Goal: Task Accomplishment & Management: Use online tool/utility

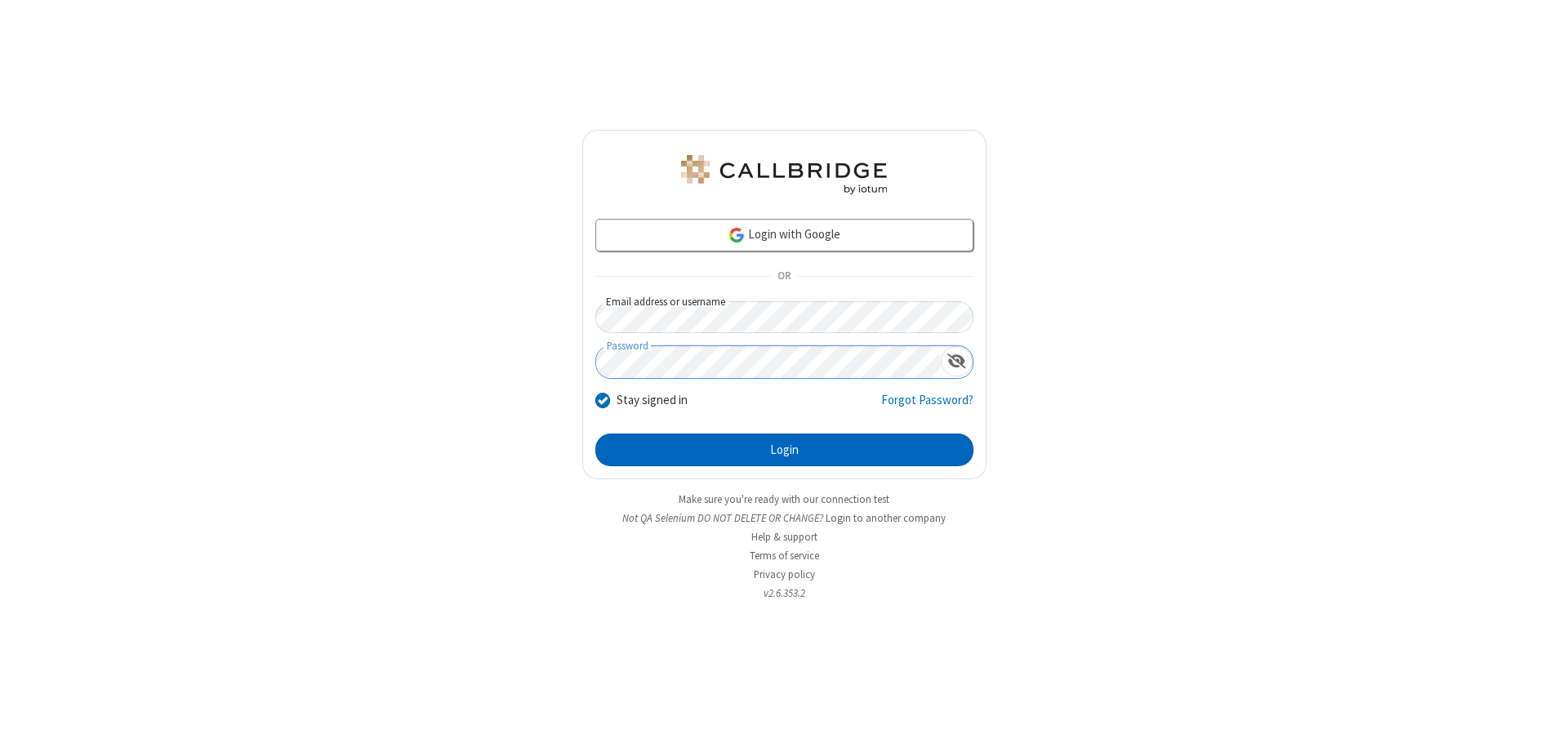
click at [784, 450] on button "Login" at bounding box center [784, 450] width 378 height 33
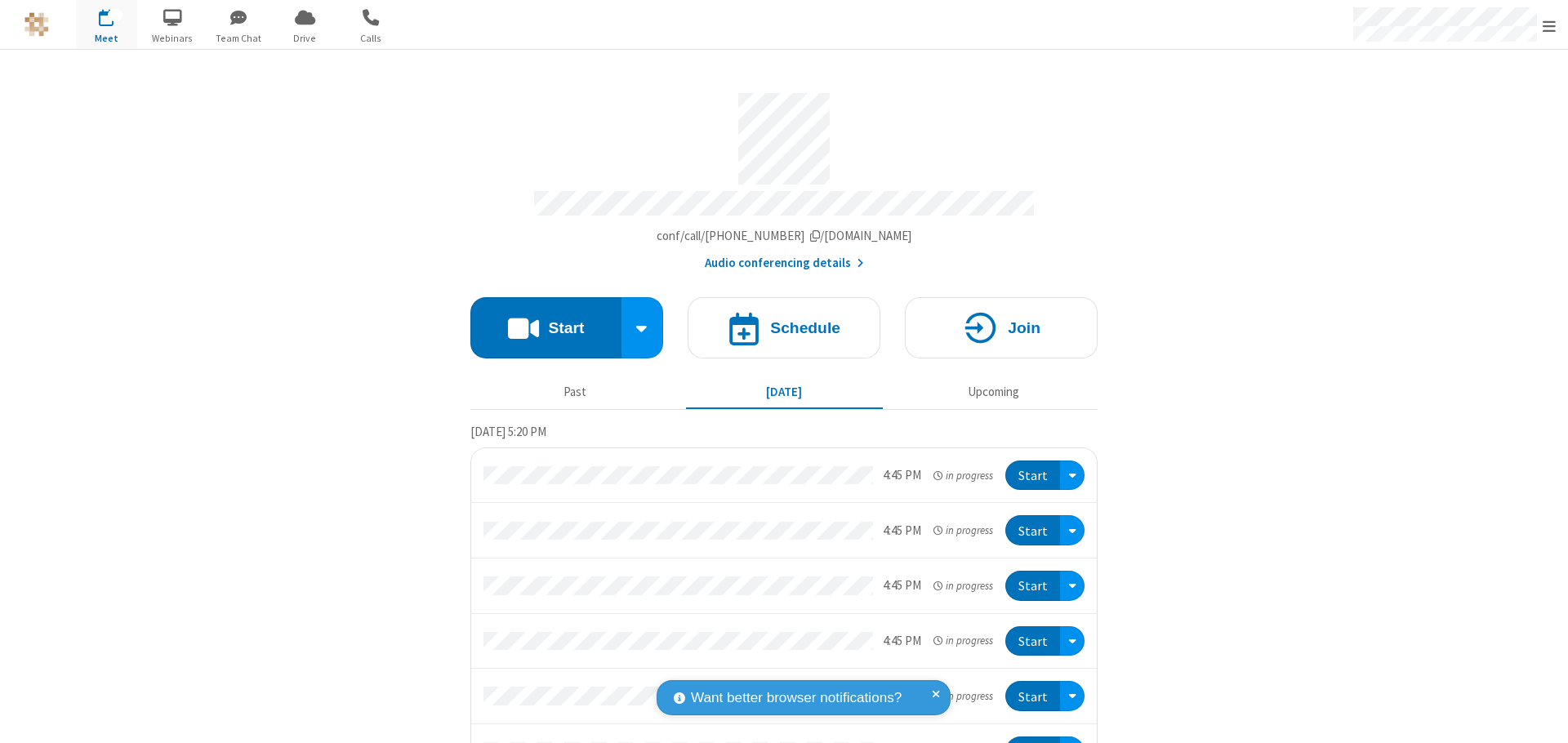
click at [539, 320] on button "Start" at bounding box center [545, 328] width 151 height 61
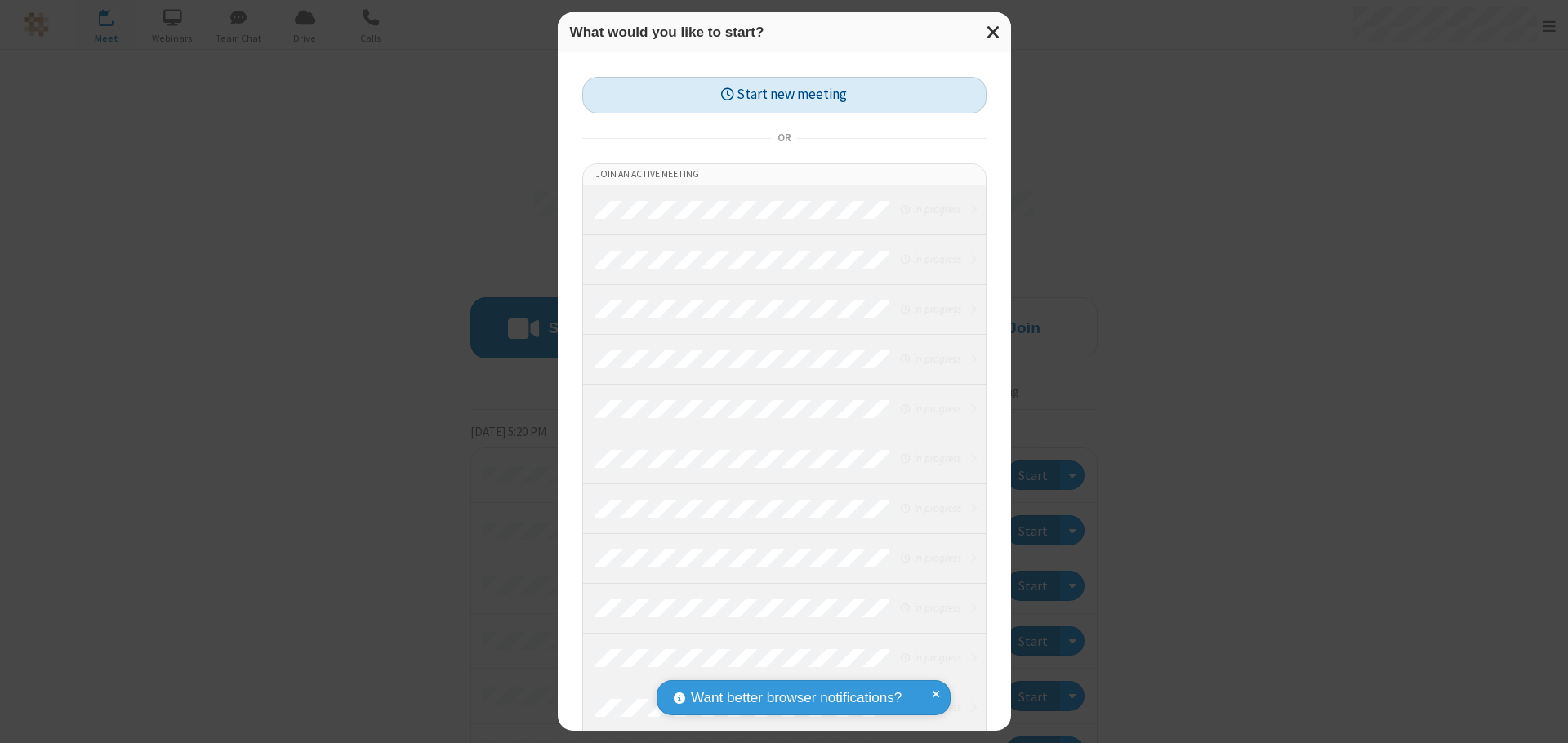
click at [784, 95] on button "Start new meeting" at bounding box center [784, 95] width 404 height 37
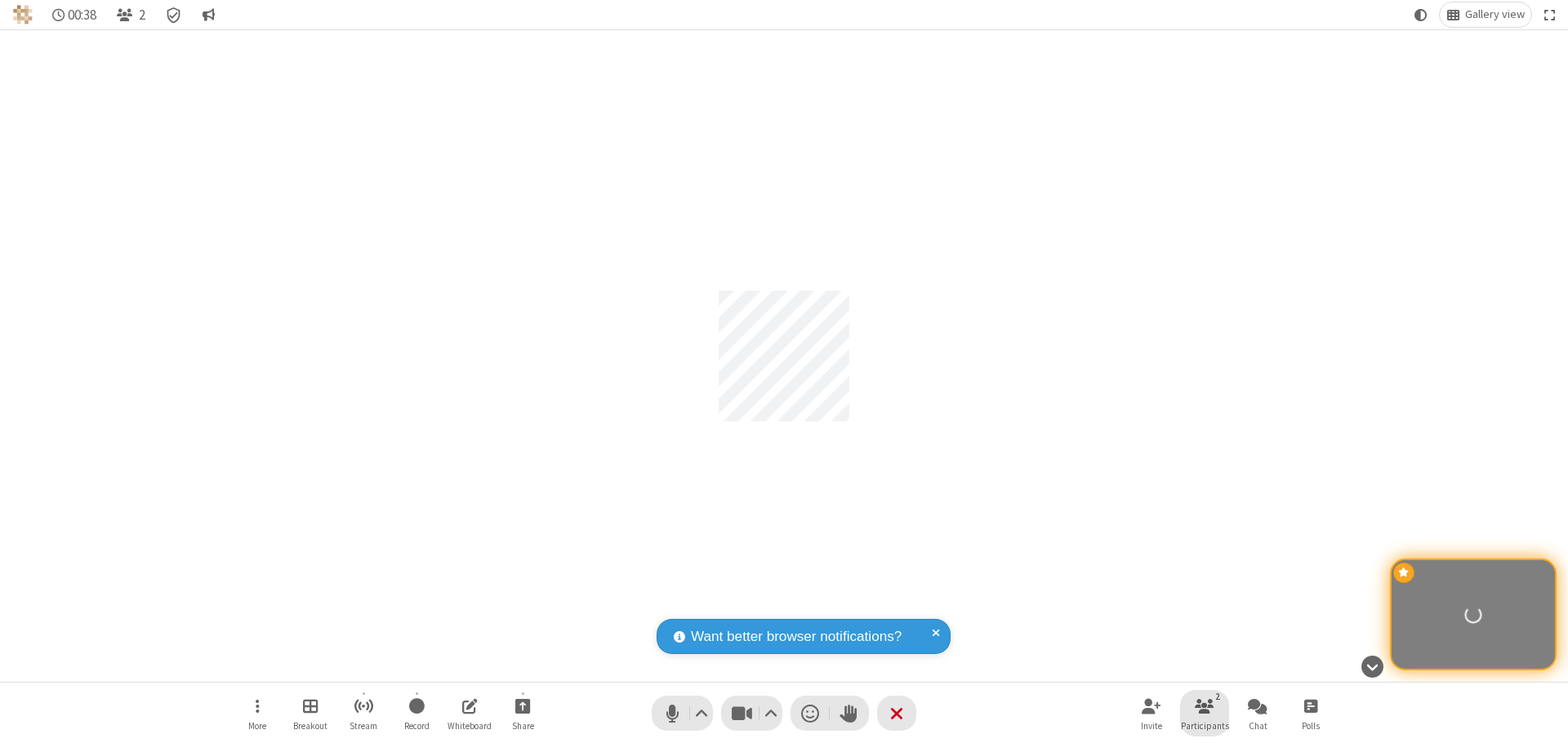
click at [1205, 726] on span "Participants" at bounding box center [1205, 726] width 48 height 10
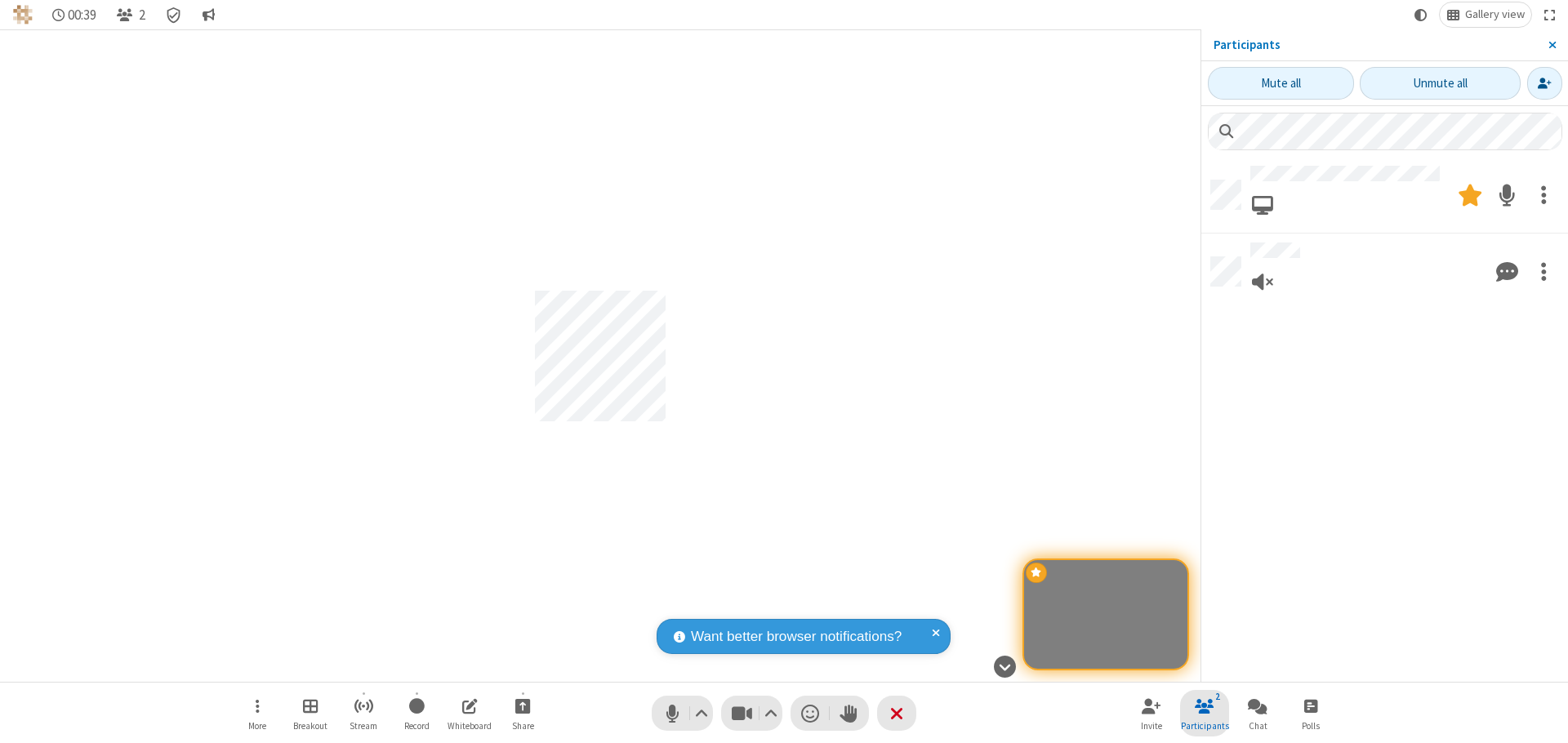
click at [1552, 45] on span "Close sidebar" at bounding box center [1552, 45] width 8 height 13
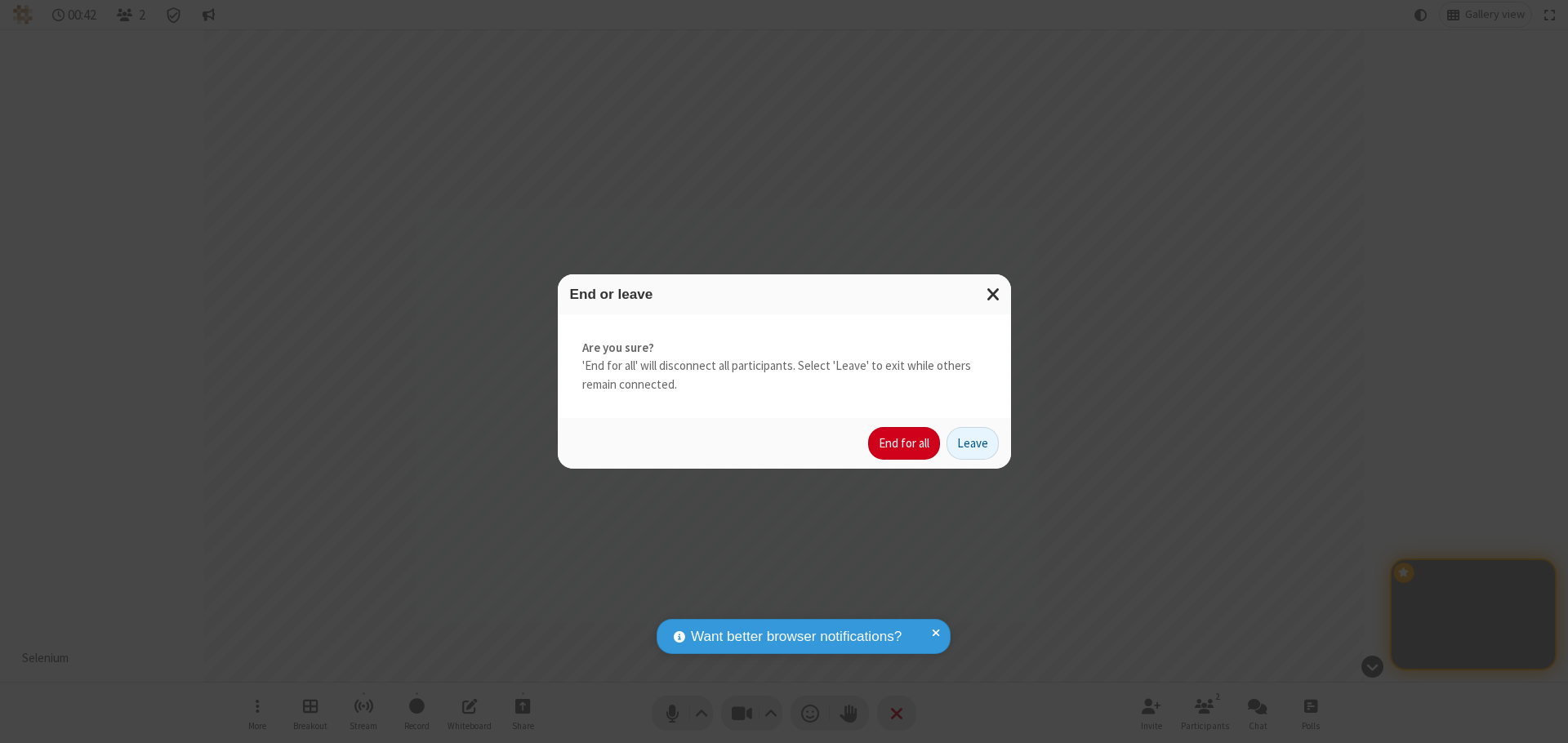
click at [905, 444] on button "End for all" at bounding box center [904, 444] width 72 height 33
